Goal: Information Seeking & Learning: Learn about a topic

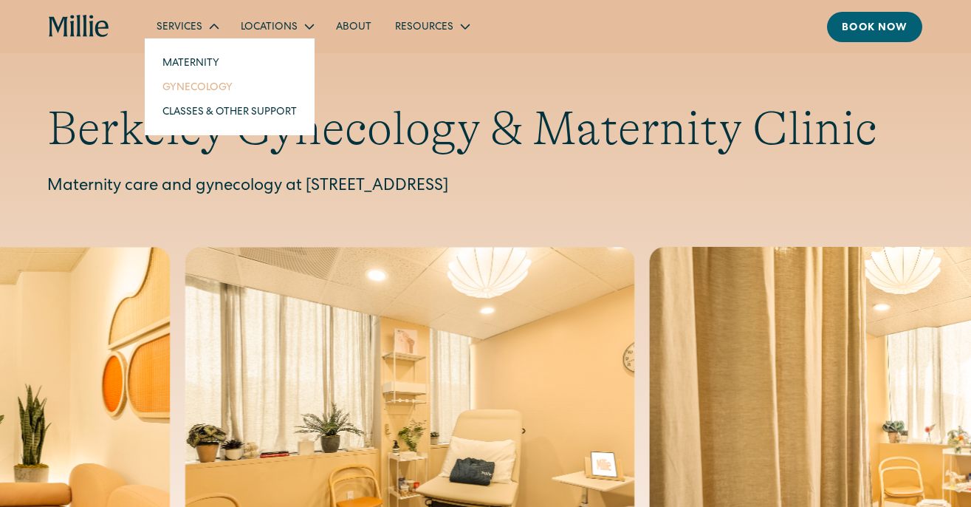
click at [206, 82] on link "Gynecology" at bounding box center [230, 87] width 158 height 24
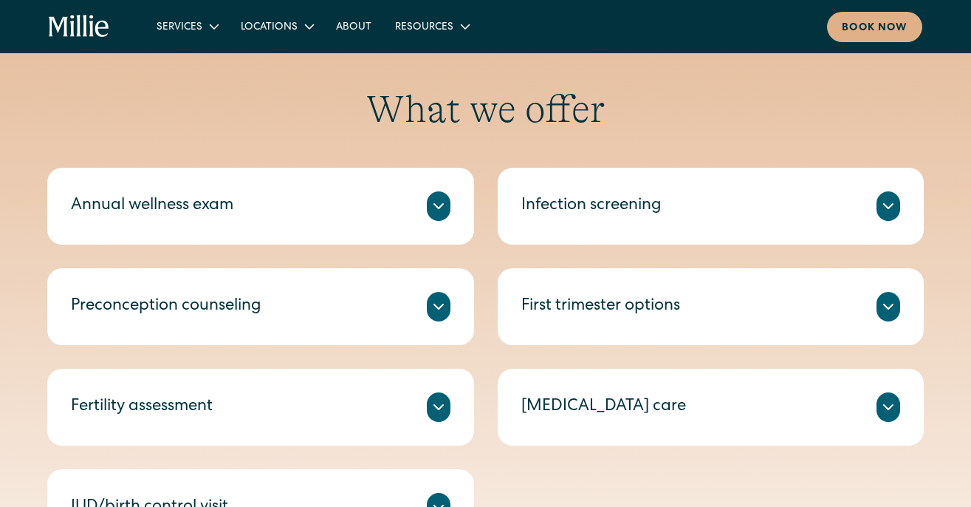
scroll to position [651, 0]
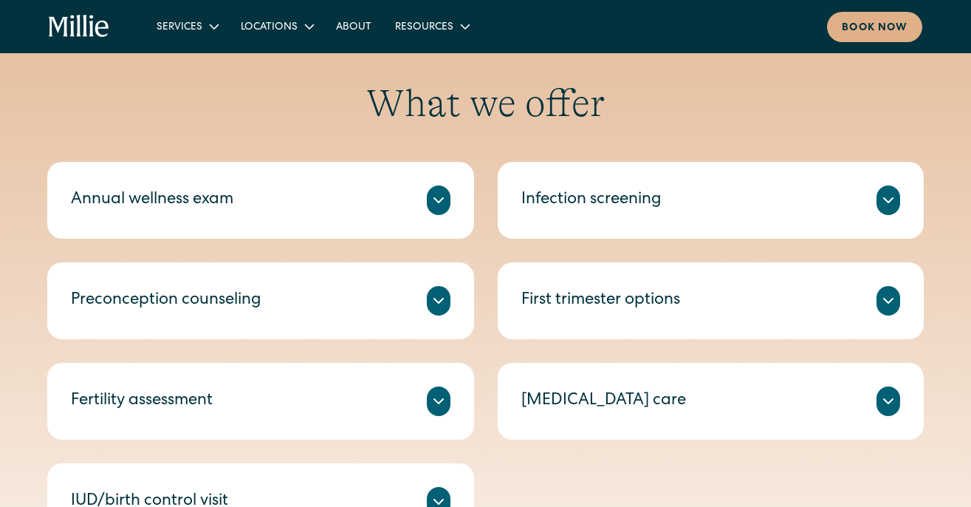
click at [431, 196] on icon at bounding box center [439, 200] width 18 height 18
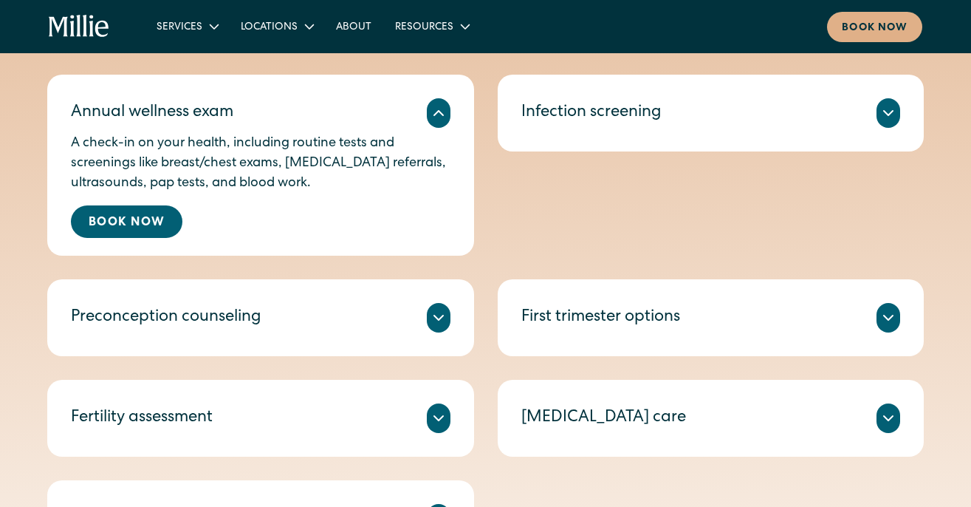
scroll to position [772, 0]
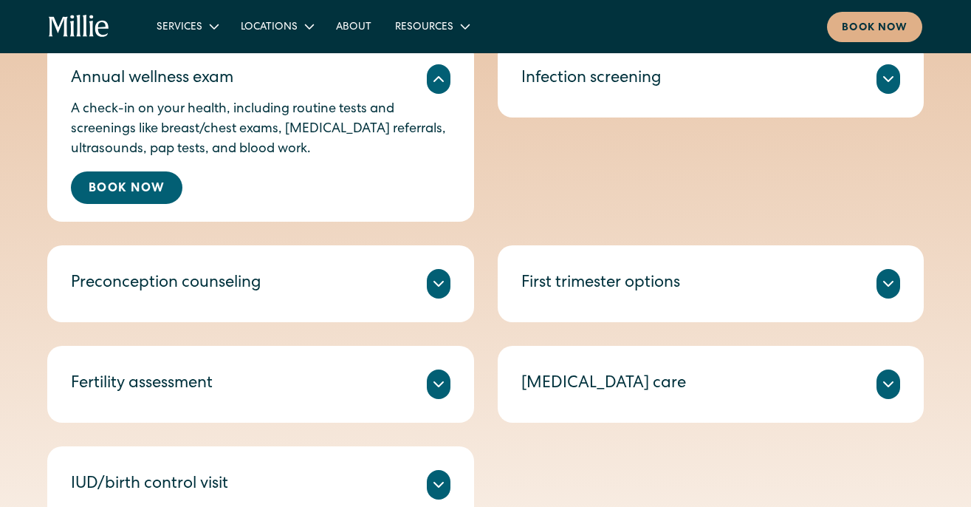
click at [438, 286] on icon at bounding box center [438, 283] width 9 height 4
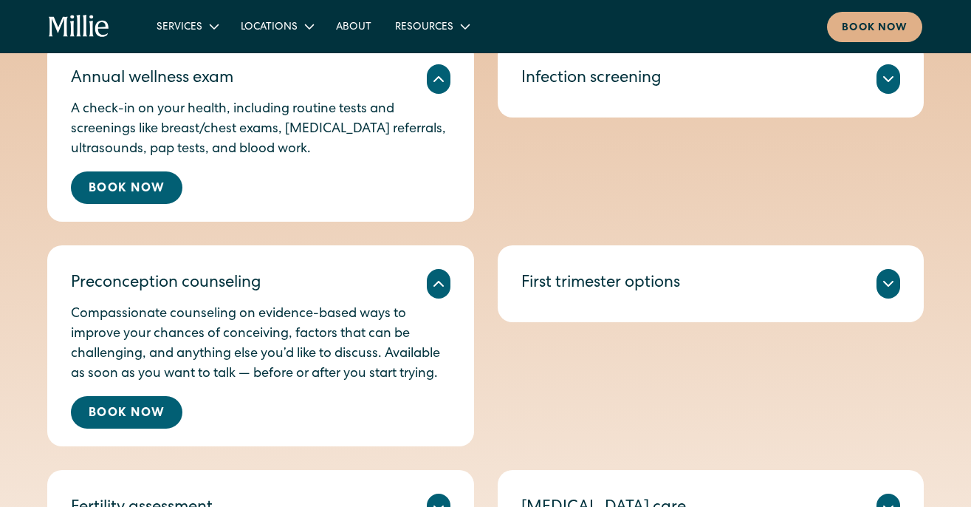
click at [438, 286] on icon at bounding box center [439, 284] width 18 height 18
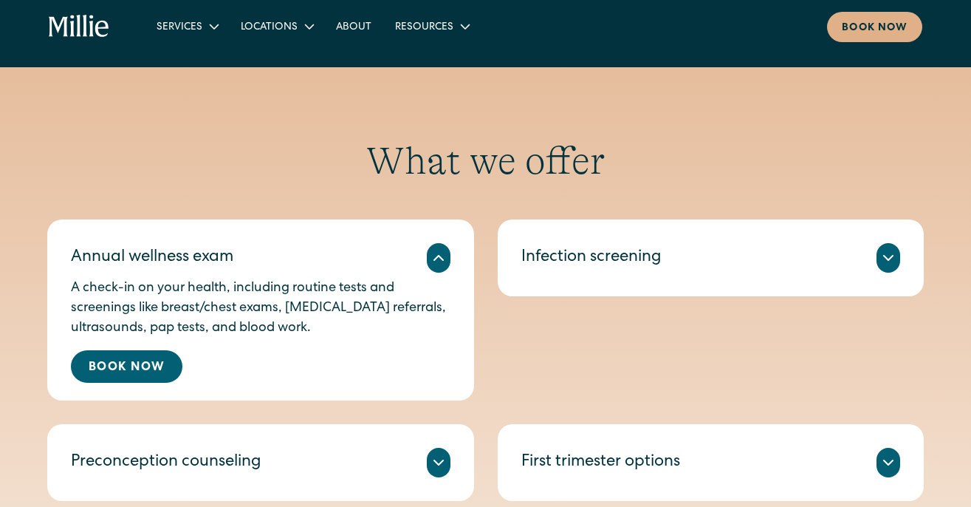
scroll to position [515, 0]
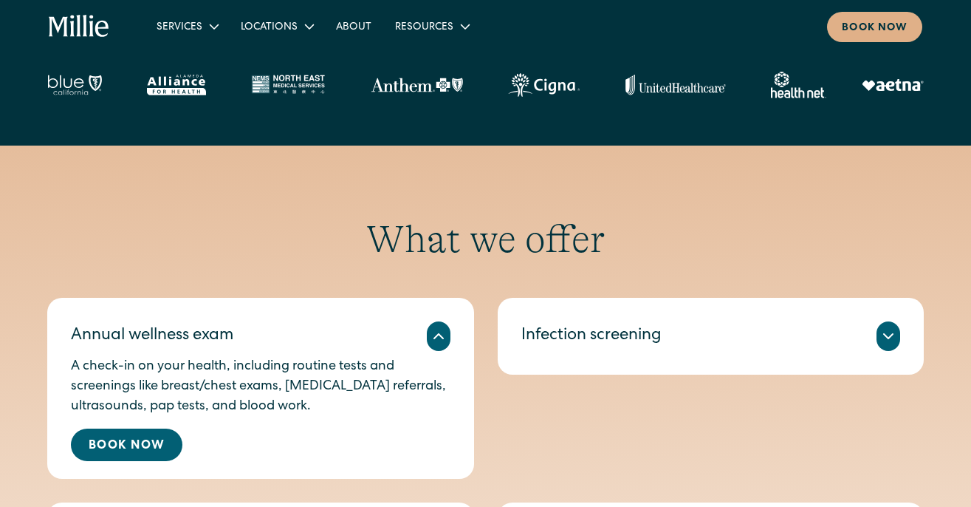
click at [432, 336] on icon at bounding box center [439, 336] width 18 height 18
